Goal: Task Accomplishment & Management: Manage account settings

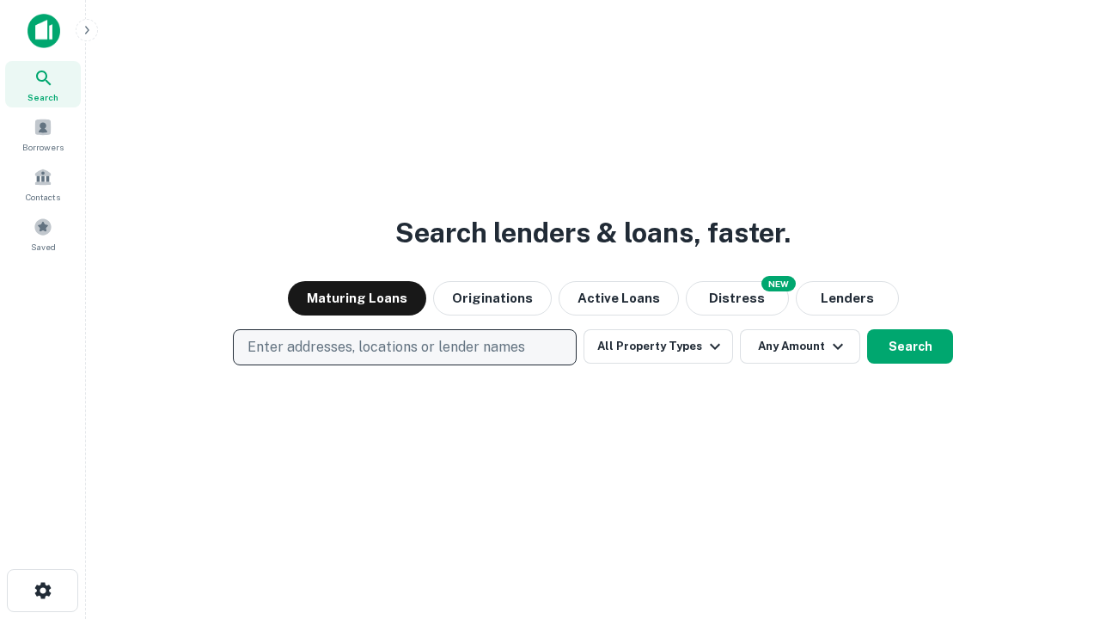
click at [404, 347] on p "Enter addresses, locations or lender names" at bounding box center [386, 347] width 278 height 21
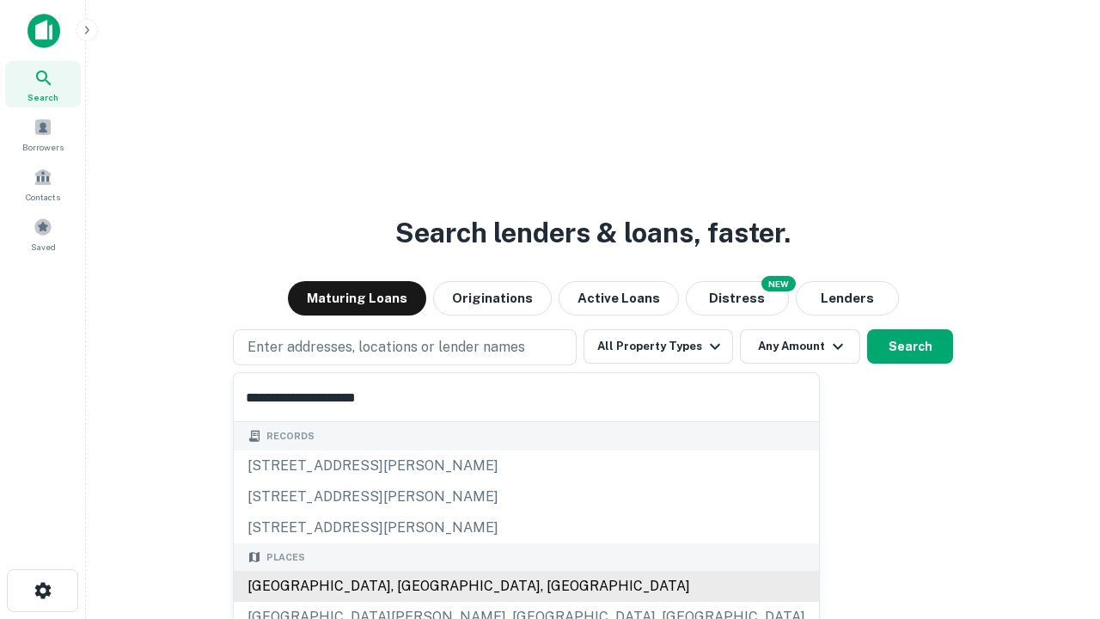
click at [411, 586] on div "[GEOGRAPHIC_DATA], [GEOGRAPHIC_DATA], [GEOGRAPHIC_DATA]" at bounding box center [526, 586] width 585 height 31
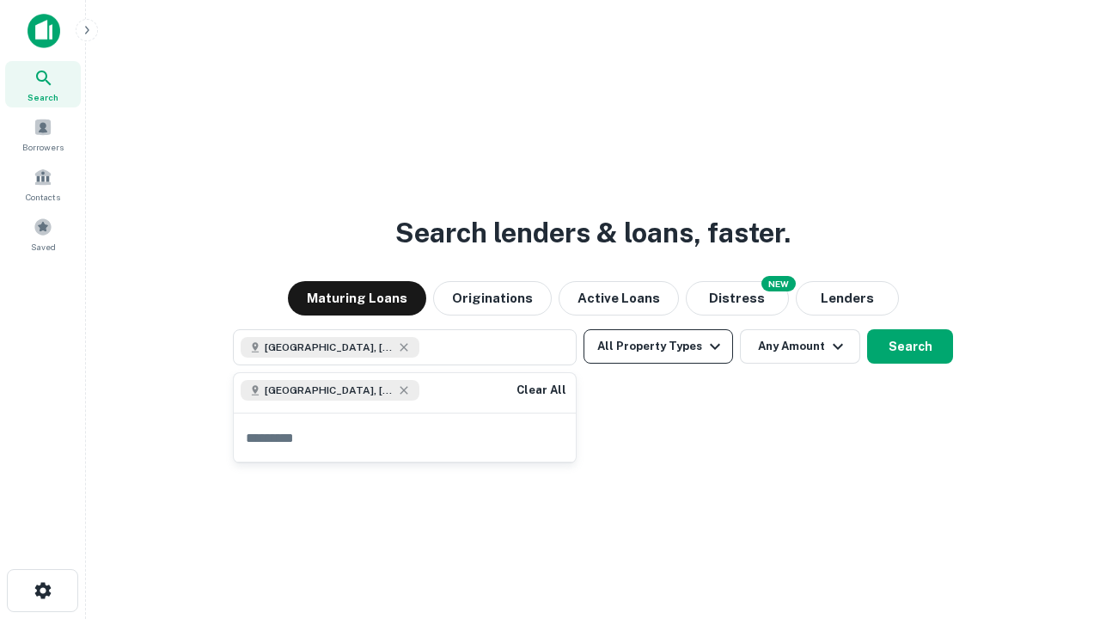
click at [658, 346] on button "All Property Types" at bounding box center [658, 346] width 150 height 34
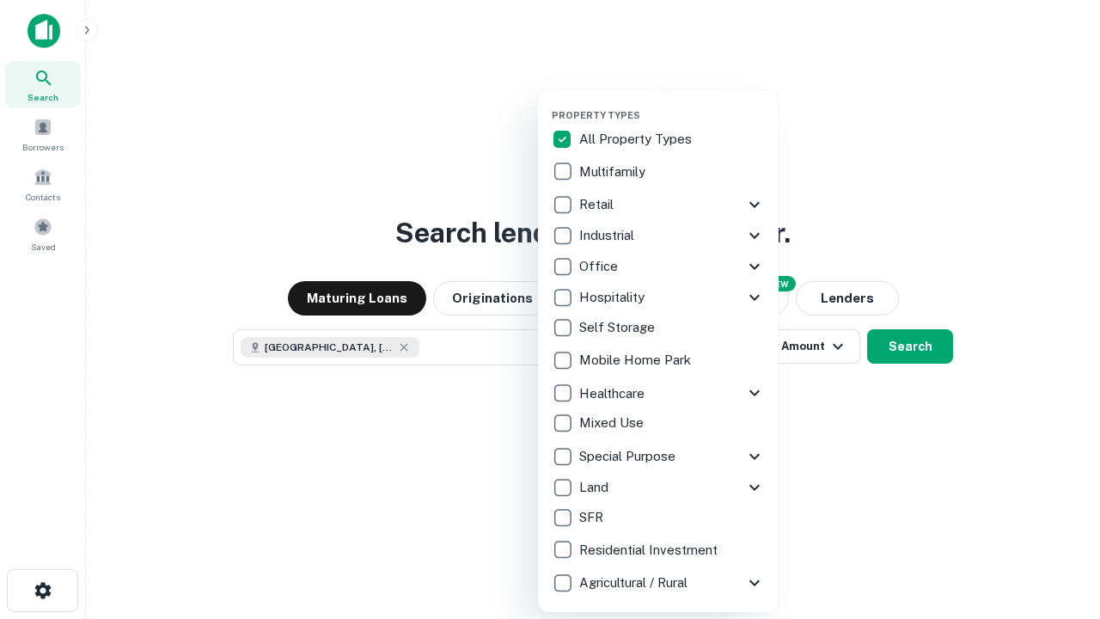
click at [672, 104] on button "button" at bounding box center [672, 104] width 241 height 1
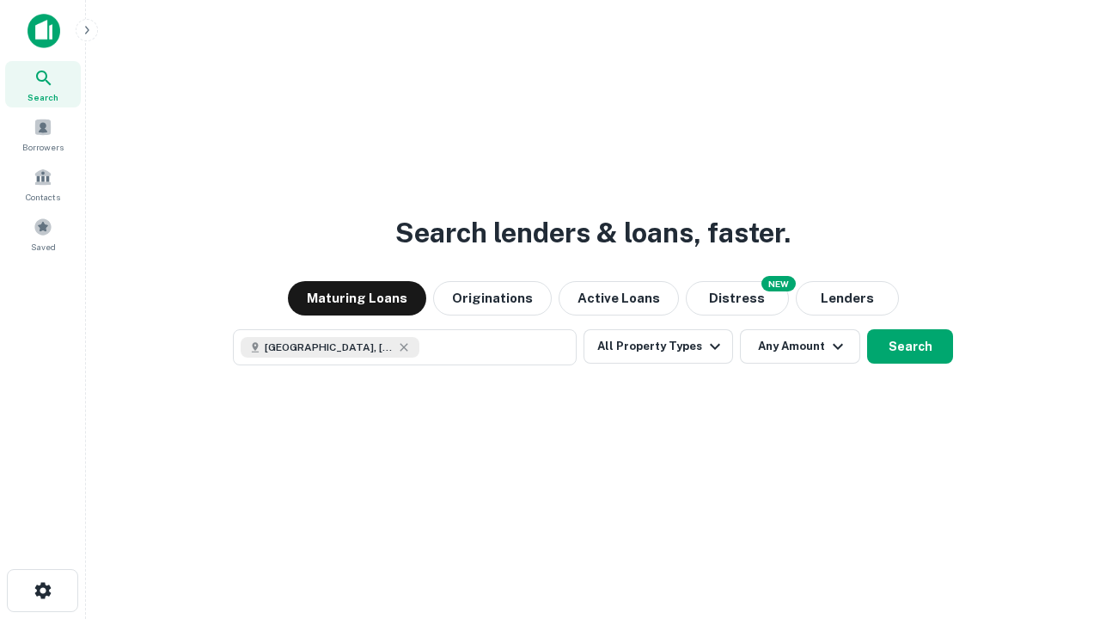
scroll to position [27, 0]
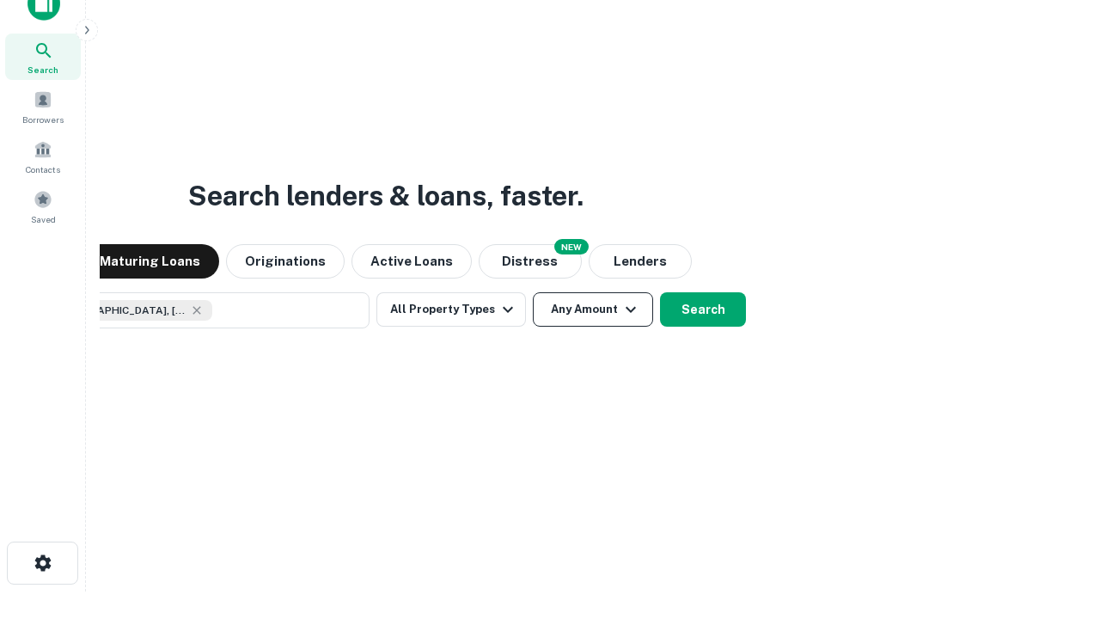
click at [533, 292] on button "Any Amount" at bounding box center [593, 309] width 120 height 34
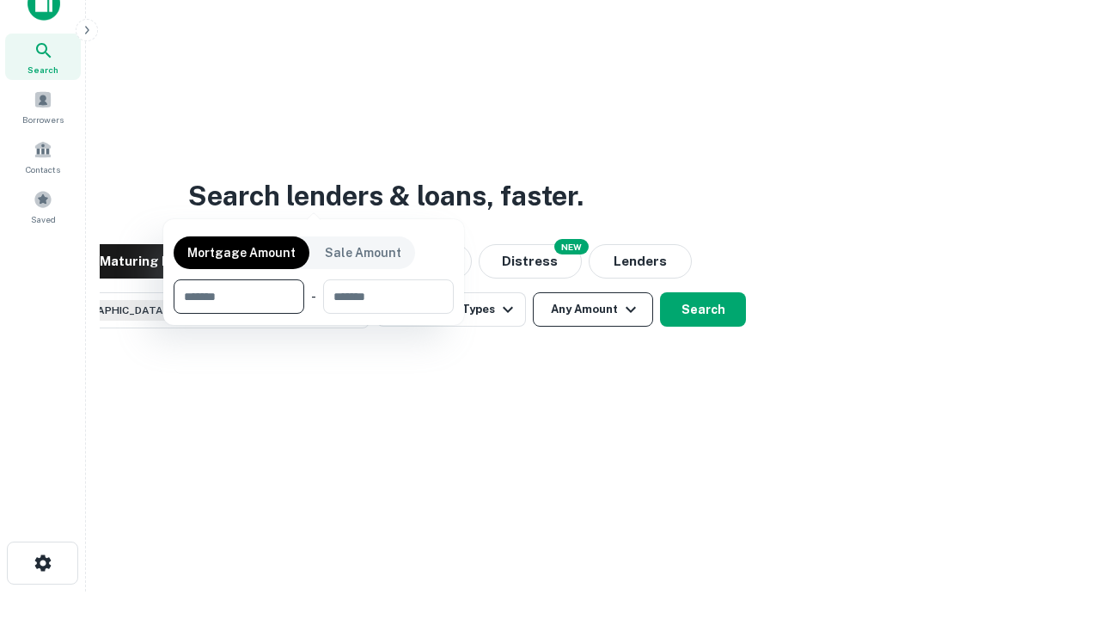
scroll to position [124, 486]
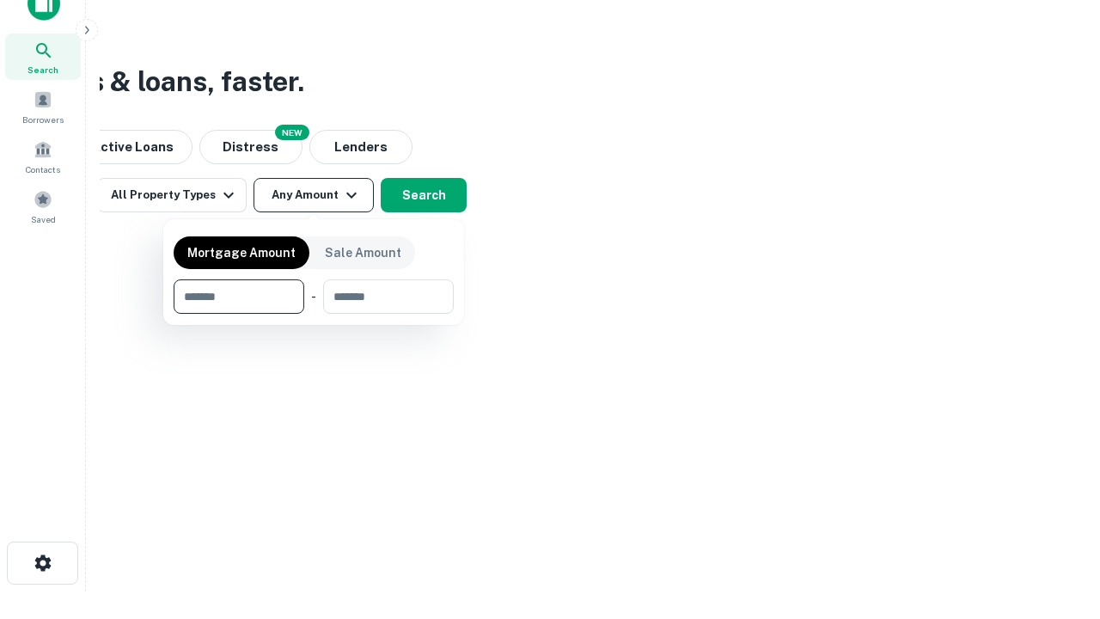
type input "*******"
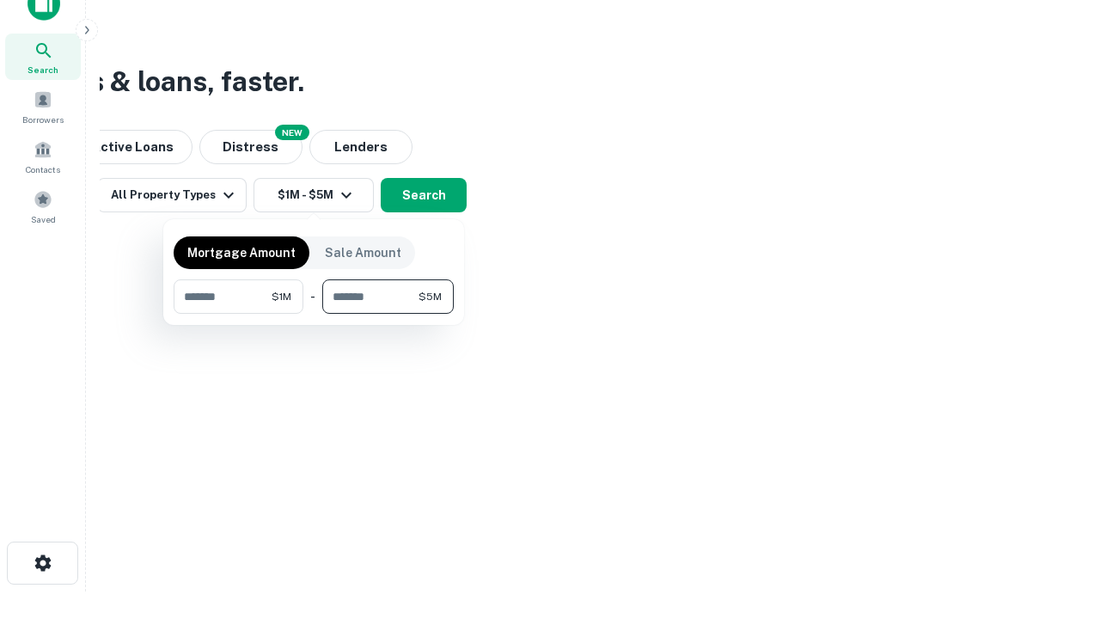
type input "*******"
click at [314, 314] on button "button" at bounding box center [314, 314] width 280 height 1
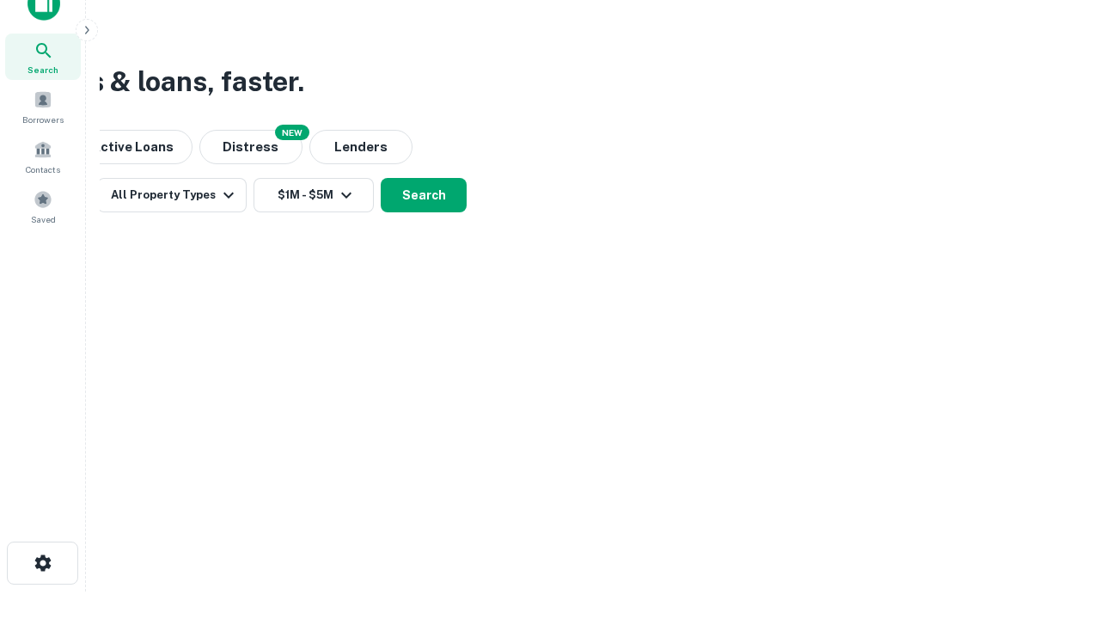
scroll to position [27, 0]
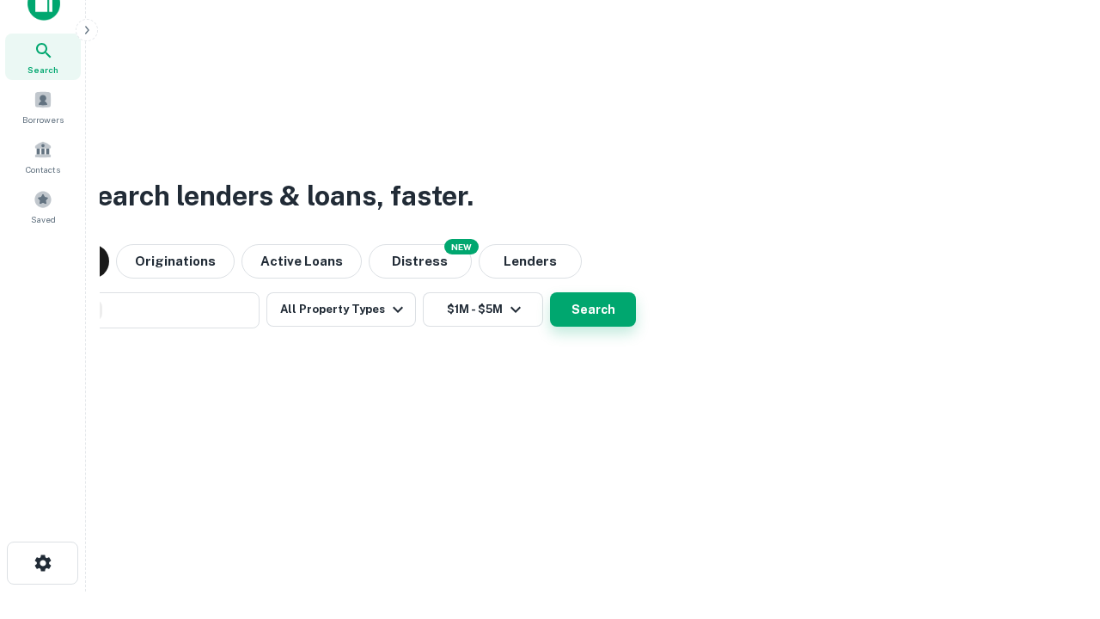
click at [550, 292] on button "Search" at bounding box center [593, 309] width 86 height 34
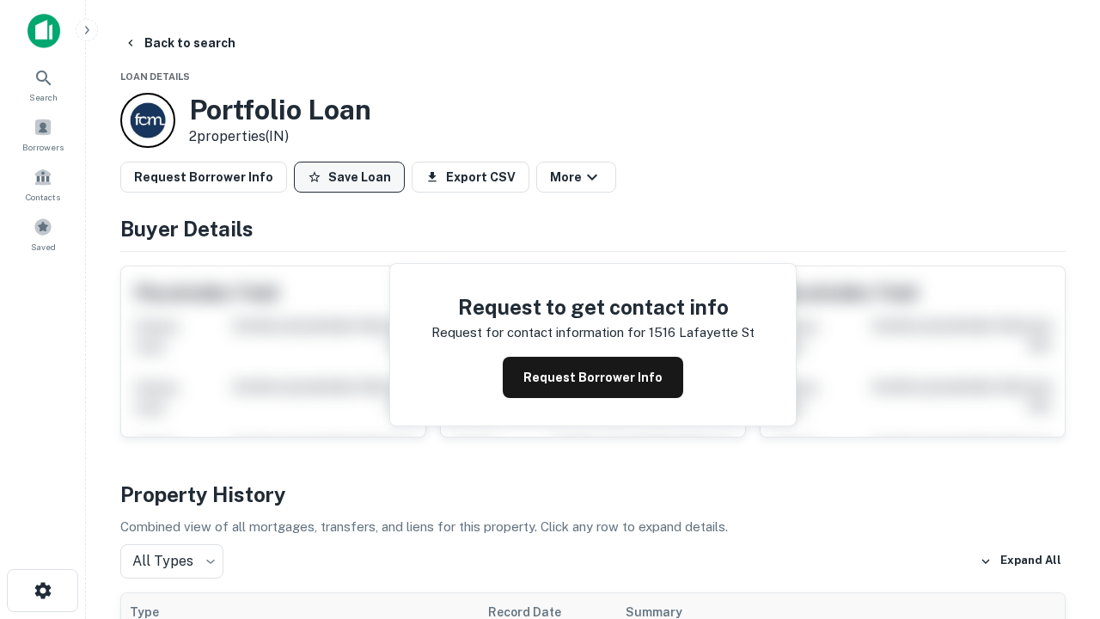
click at [349, 177] on button "Save Loan" at bounding box center [349, 177] width 111 height 31
click at [353, 177] on button "Loan Saved" at bounding box center [353, 177] width 119 height 31
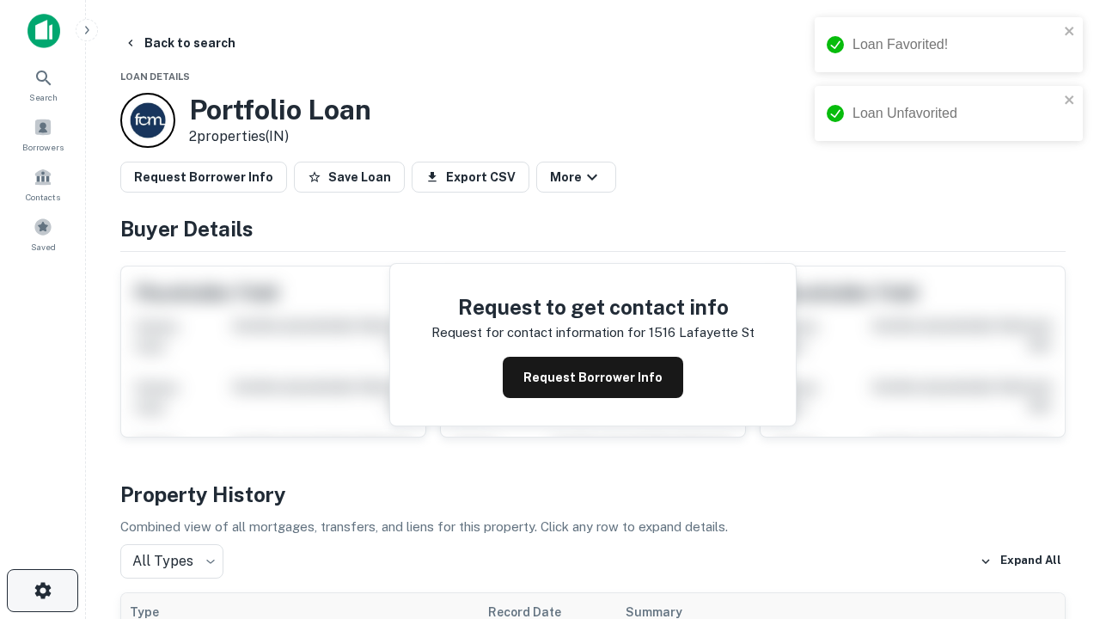
click at [42, 590] on icon "button" at bounding box center [43, 590] width 21 height 21
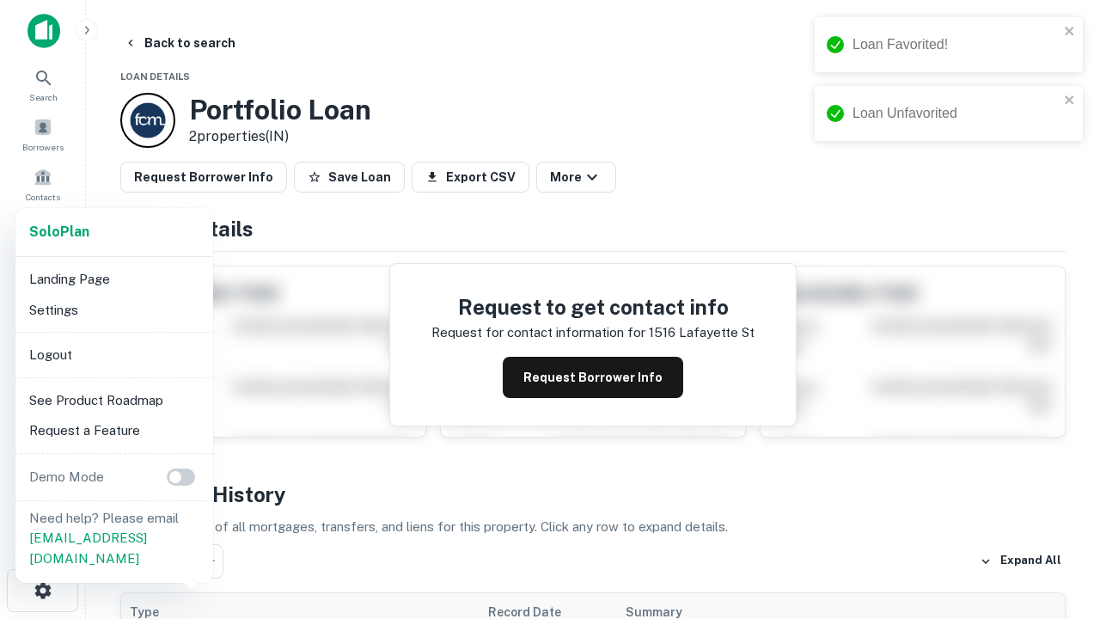
click at [113, 354] on li "Logout" at bounding box center [114, 354] width 184 height 31
